Goal: Task Accomplishment & Management: Use online tool/utility

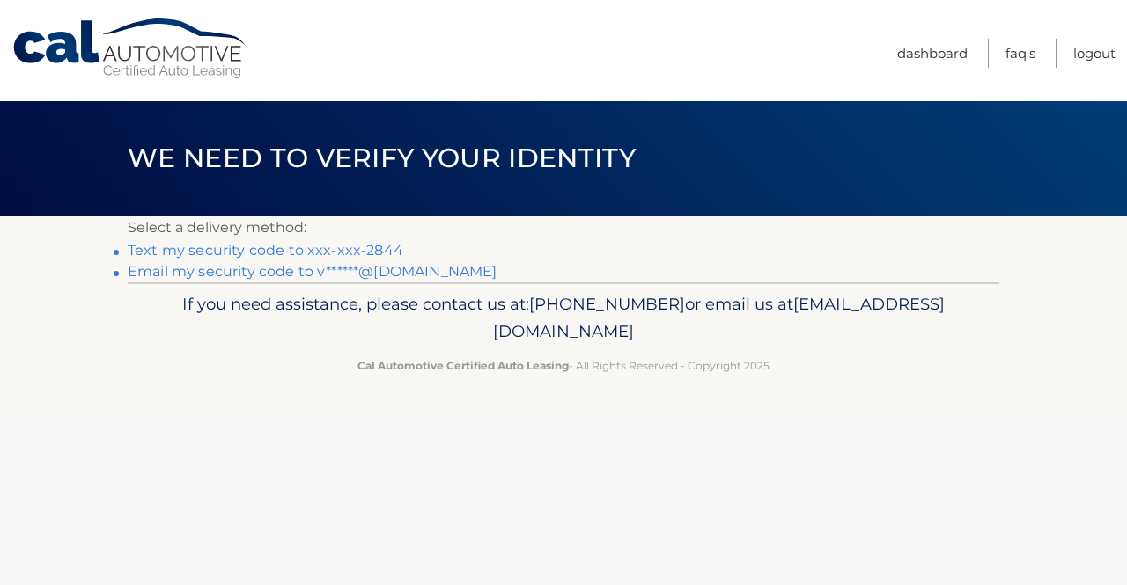
click at [349, 247] on link "Text my security code to xxx-xxx-2844" at bounding box center [265, 250] width 275 height 17
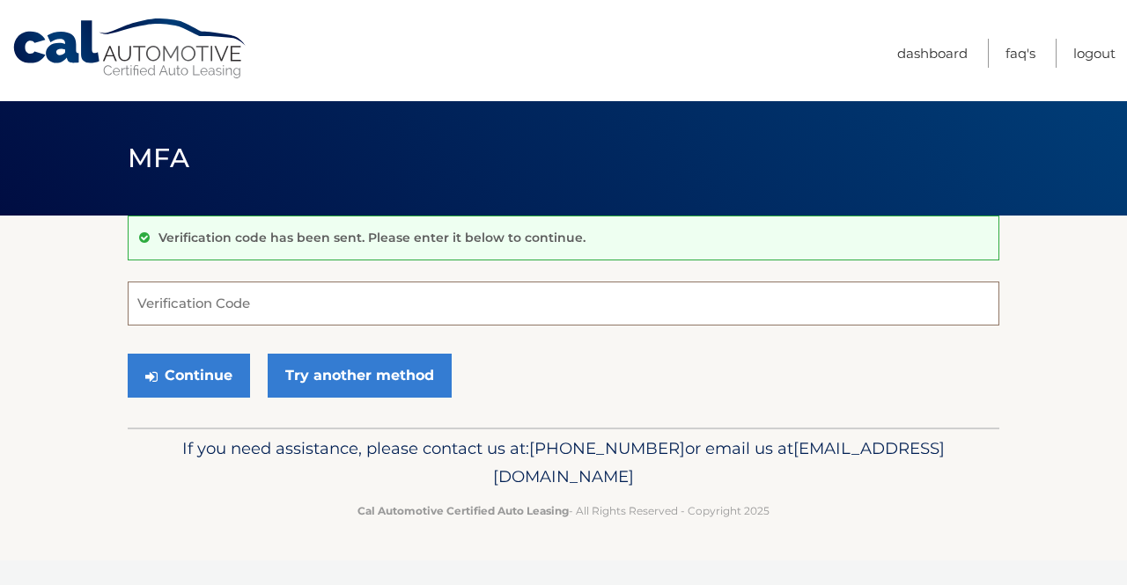
click at [309, 304] on input "Verification Code" at bounding box center [563, 304] width 871 height 44
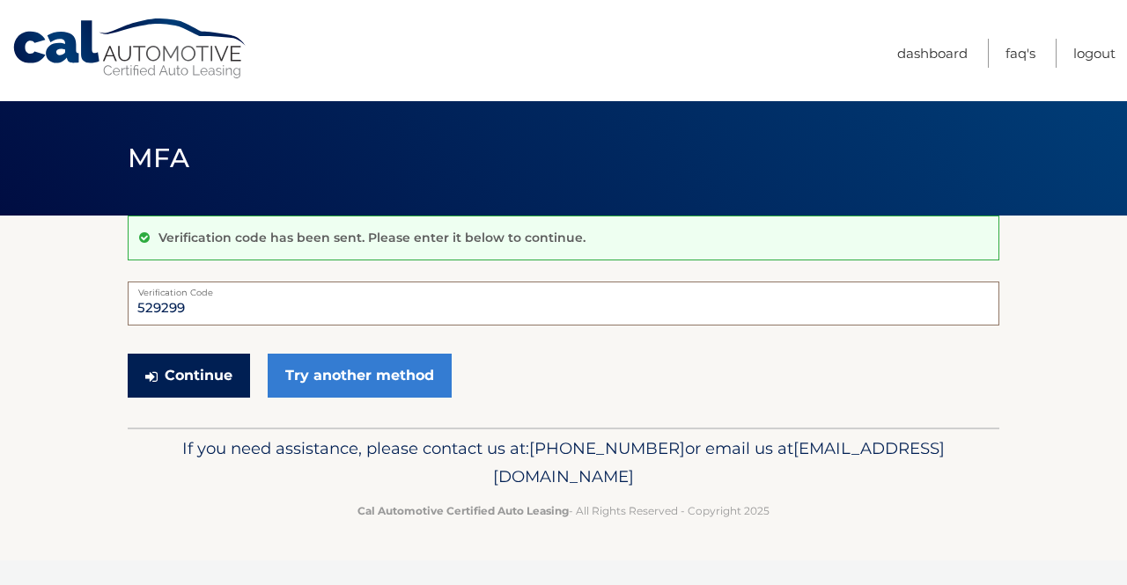
type input "529299"
click at [213, 376] on button "Continue" at bounding box center [189, 376] width 122 height 44
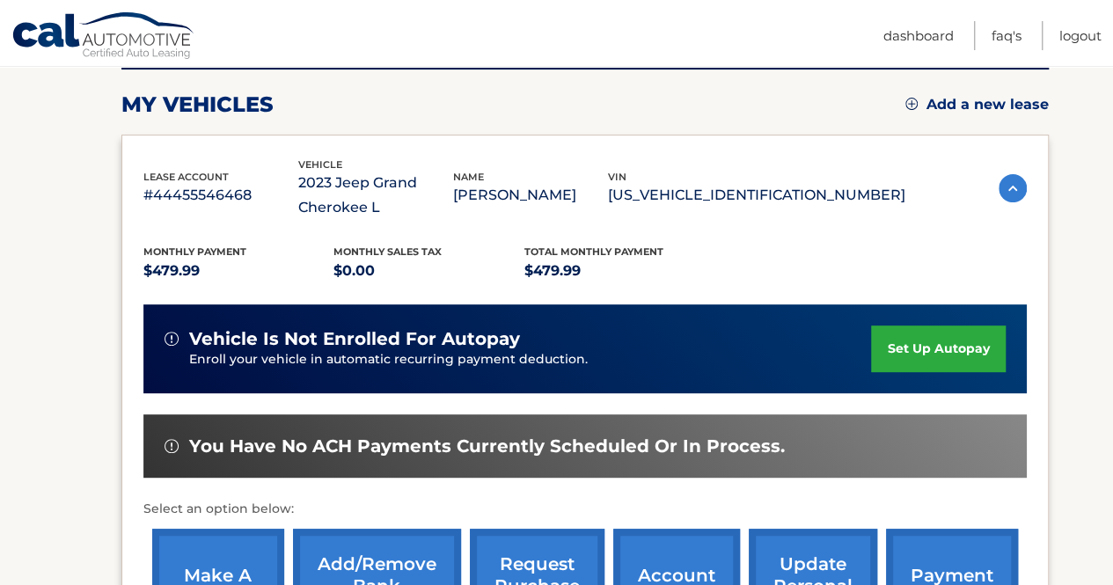
scroll to position [352, 0]
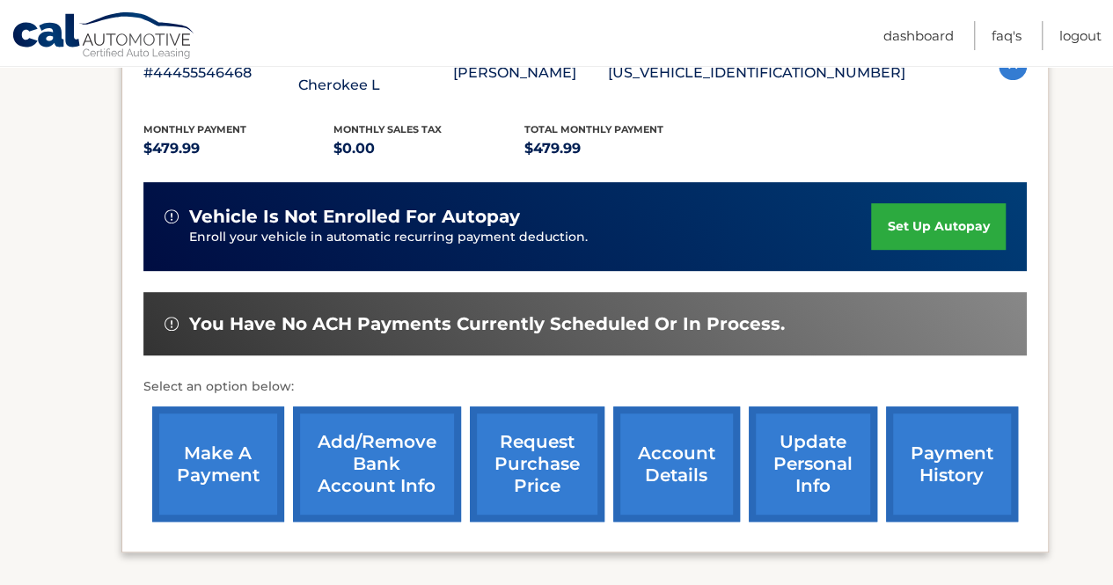
click at [226, 466] on link "make a payment" at bounding box center [218, 464] width 132 height 115
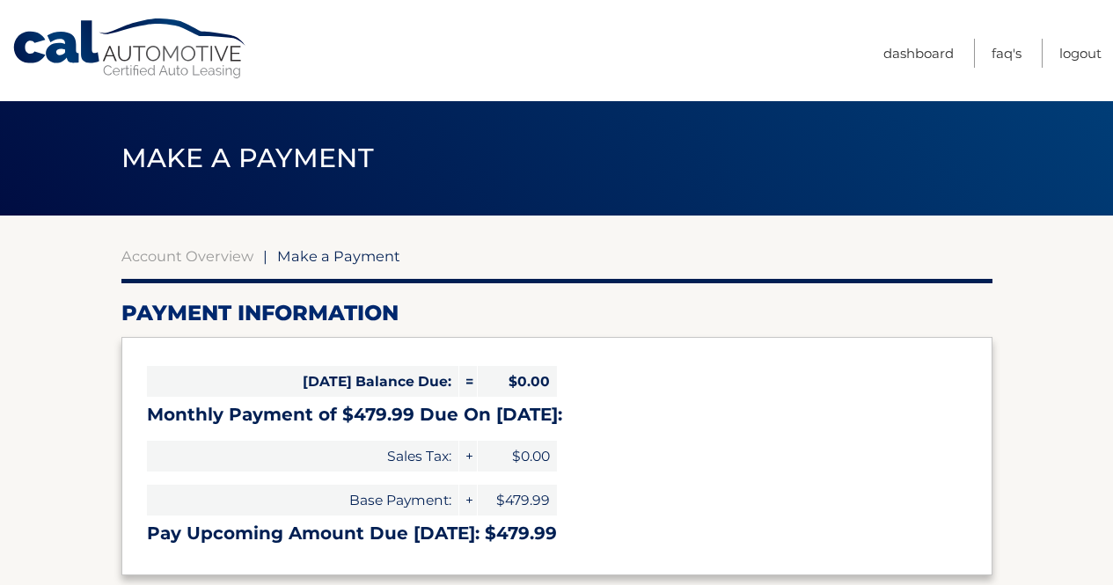
select select "OWQ4YTY4OTYtOTM4NC00YjdiLTk5MWItZjUwODc5ZDU4MDA2"
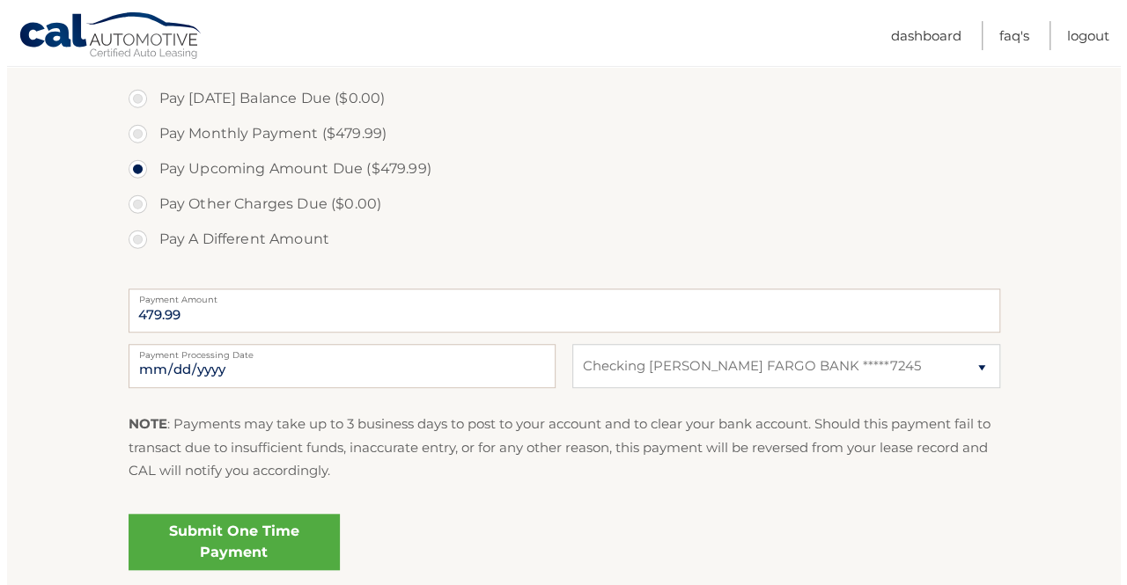
scroll to position [616, 0]
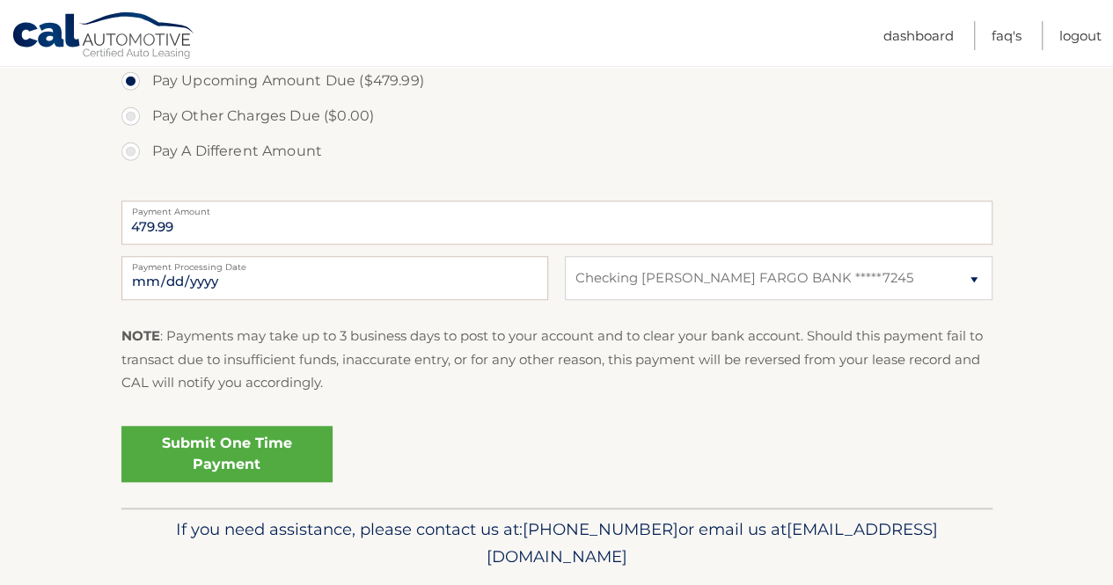
click at [242, 465] on link "Submit One Time Payment" at bounding box center [226, 454] width 211 height 56
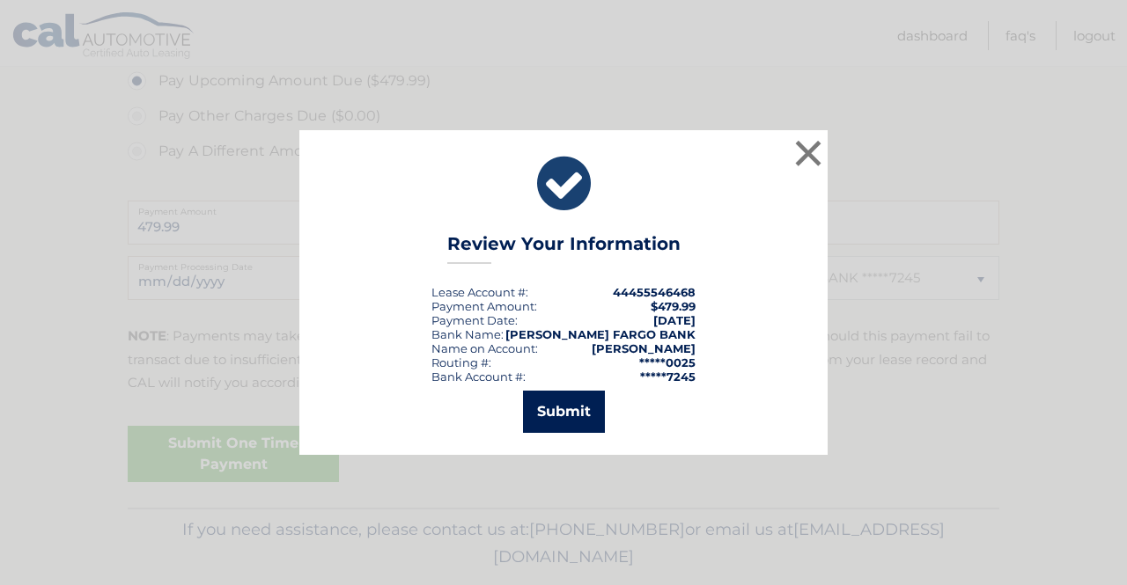
click at [523, 402] on button "Submit" at bounding box center [564, 412] width 82 height 42
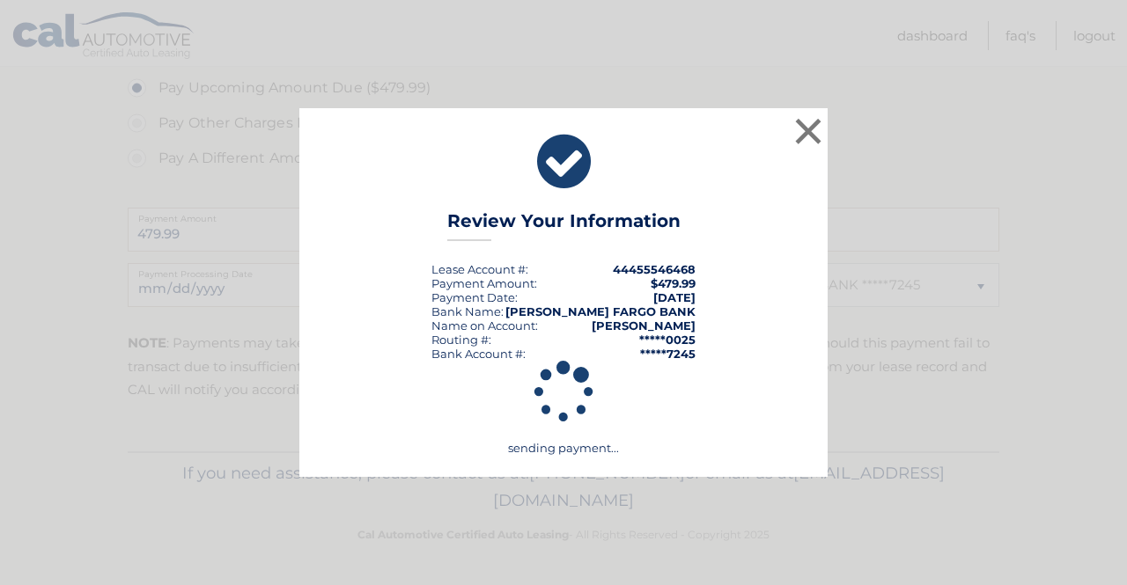
scroll to position [607, 0]
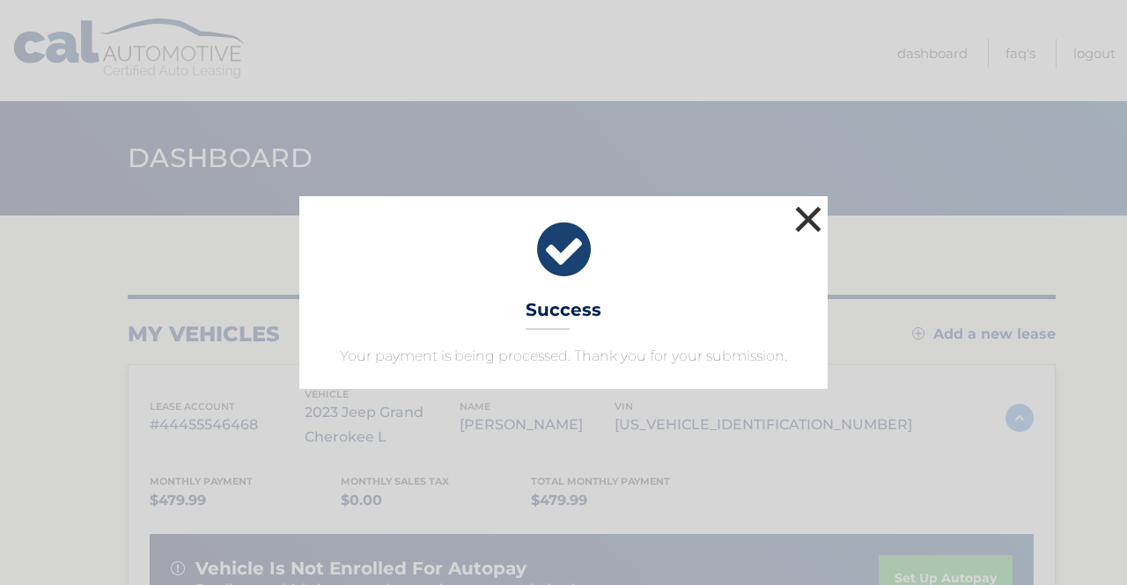
click at [806, 225] on button "×" at bounding box center [807, 219] width 35 height 35
